Goal: Task Accomplishment & Management: Understand process/instructions

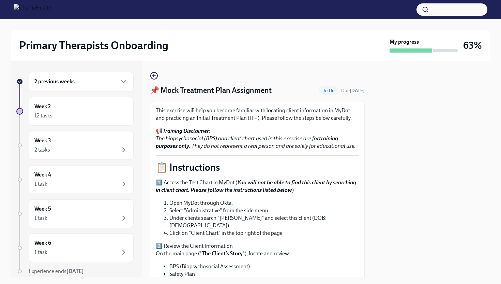
scroll to position [95, 0]
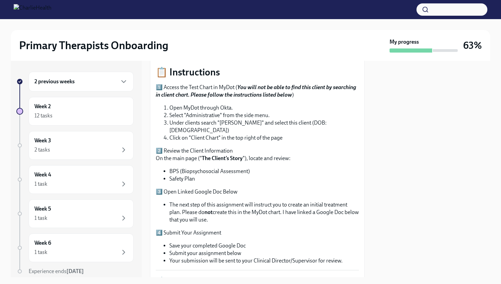
click at [392, 155] on div at bounding box center [431, 169] width 117 height 216
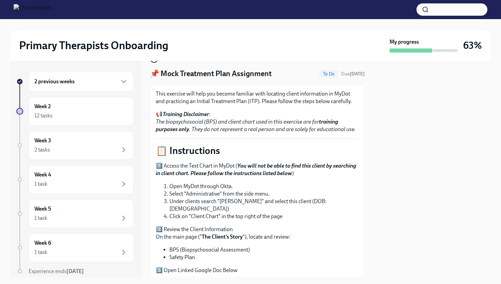
scroll to position [0, 0]
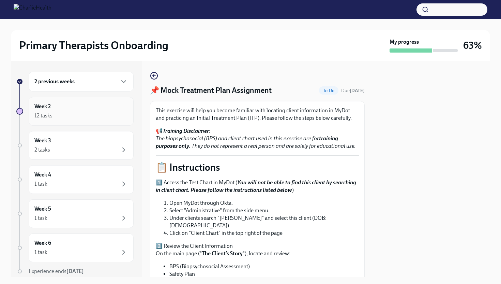
click at [107, 117] on div "12 tasks" at bounding box center [80, 115] width 93 height 8
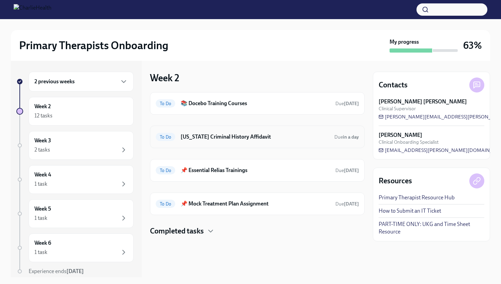
click at [230, 137] on h6 "[US_STATE] Criminal History Affidavit" at bounding box center [255, 136] width 148 height 7
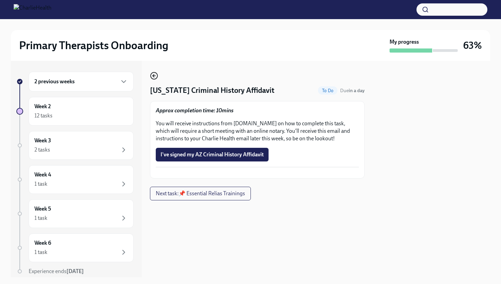
click at [155, 76] on icon "button" at bounding box center [154, 76] width 3 height 0
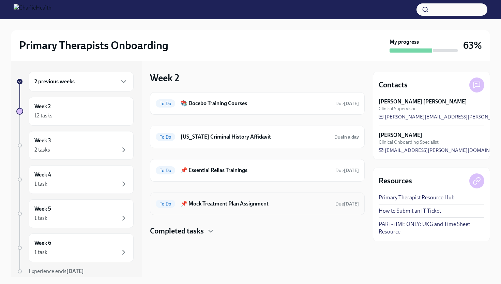
click at [222, 203] on h6 "📌 Mock Treatment Plan Assignment" at bounding box center [255, 203] width 149 height 7
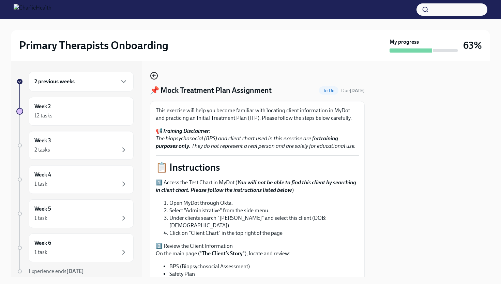
click at [155, 76] on icon "button" at bounding box center [154, 76] width 3 height 0
